Goal: Check status: Check status

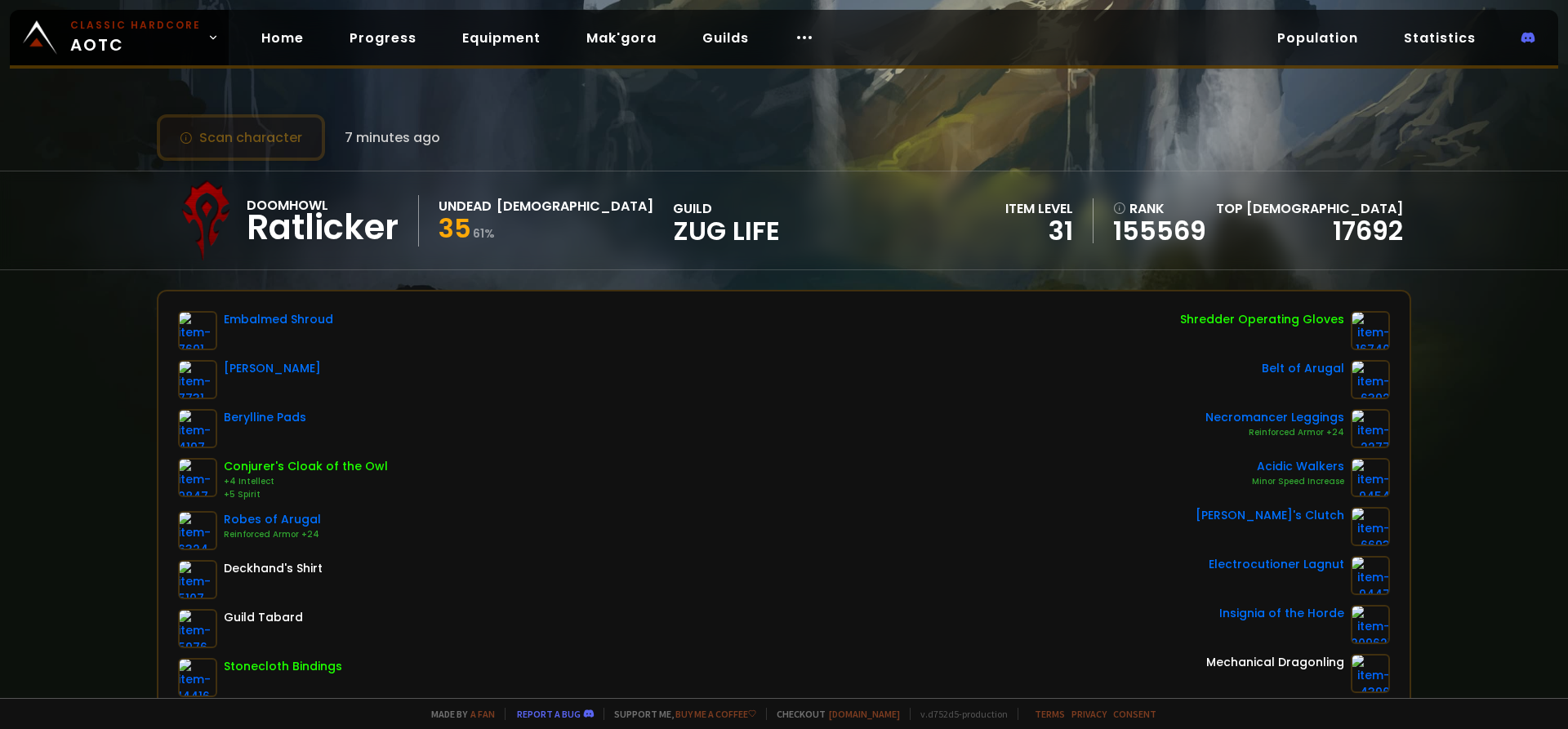
click at [262, 133] on button "Scan character" at bounding box center [241, 138] width 168 height 46
